Goal: Navigation & Orientation: Locate item on page

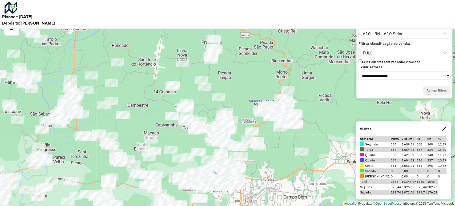
drag, startPoint x: 241, startPoint y: 103, endPoint x: 182, endPoint y: 132, distance: 65.2
click at [182, 132] on div "Leaflet | Map data © OpenStreetMap contributors,© 2025 TomTom, Microsoft" at bounding box center [227, 103] width 455 height 206
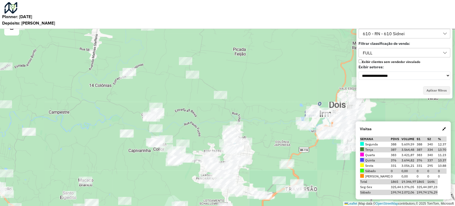
drag, startPoint x: 180, startPoint y: 106, endPoint x: 204, endPoint y: 128, distance: 32.8
click at [204, 128] on div "Leaflet | Map data © OpenStreetMap contributors,© 2025 TomTom, Microsoft" at bounding box center [227, 103] width 455 height 206
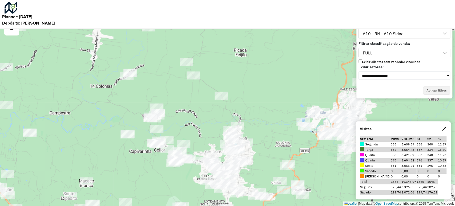
click at [220, 90] on div "Leaflet | Map data © OpenStreetMap contributors,© 2025 TomTom, Microsoft" at bounding box center [227, 103] width 455 height 206
click at [217, 103] on div "Leaflet | Map data © OpenStreetMap contributors,© 2025 TomTom, Microsoft" at bounding box center [227, 103] width 455 height 206
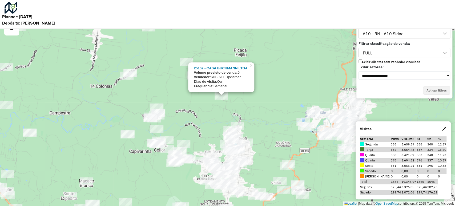
click at [214, 123] on div "25152 - CASA BUCHMANN LTDA Volume previsto de venda: 0 Vendedor: RN - 611 Djona…" at bounding box center [227, 103] width 455 height 206
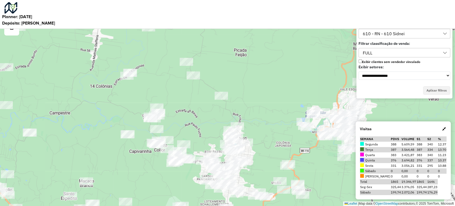
click at [211, 133] on div "Leaflet | Map data © OpenStreetMap contributors,© 2025 TomTom, Microsoft" at bounding box center [227, 103] width 455 height 206
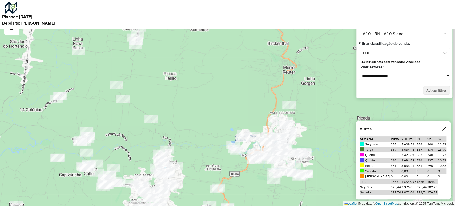
drag, startPoint x: 211, startPoint y: 134, endPoint x: 137, endPoint y: 158, distance: 77.1
click at [137, 157] on div "Leaflet | Map data © OpenStreetMap contributors,© 2025 TomTom, Microsoft" at bounding box center [227, 103] width 455 height 206
